Goal: Task Accomplishment & Management: Check status

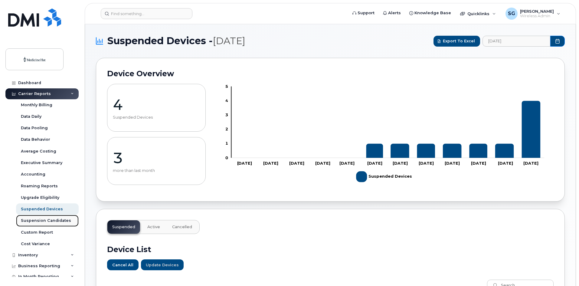
click at [44, 221] on div "Suspension Candidates" at bounding box center [46, 220] width 50 height 5
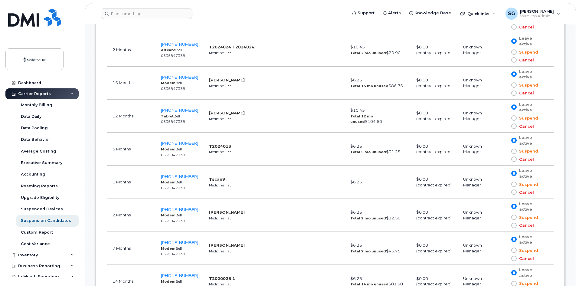
scroll to position [1573, 0]
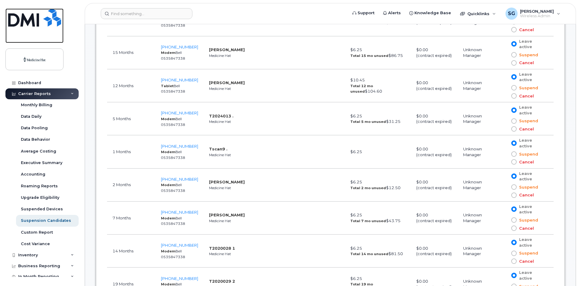
click at [19, 22] on img at bounding box center [34, 17] width 53 height 18
